Goal: Find specific page/section: Find specific page/section

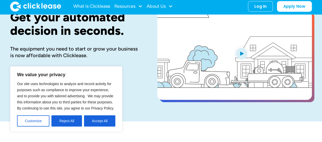
scroll to position [102, 0]
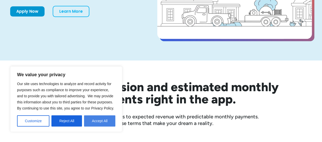
click at [100, 122] on button "Accept All" at bounding box center [99, 121] width 31 height 11
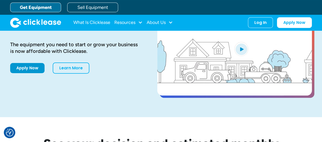
scroll to position [0, 0]
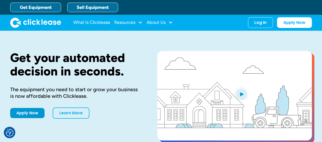
click at [87, 9] on link "Sell Equipment" at bounding box center [92, 8] width 51 height 10
